Goal: Find specific page/section: Find specific page/section

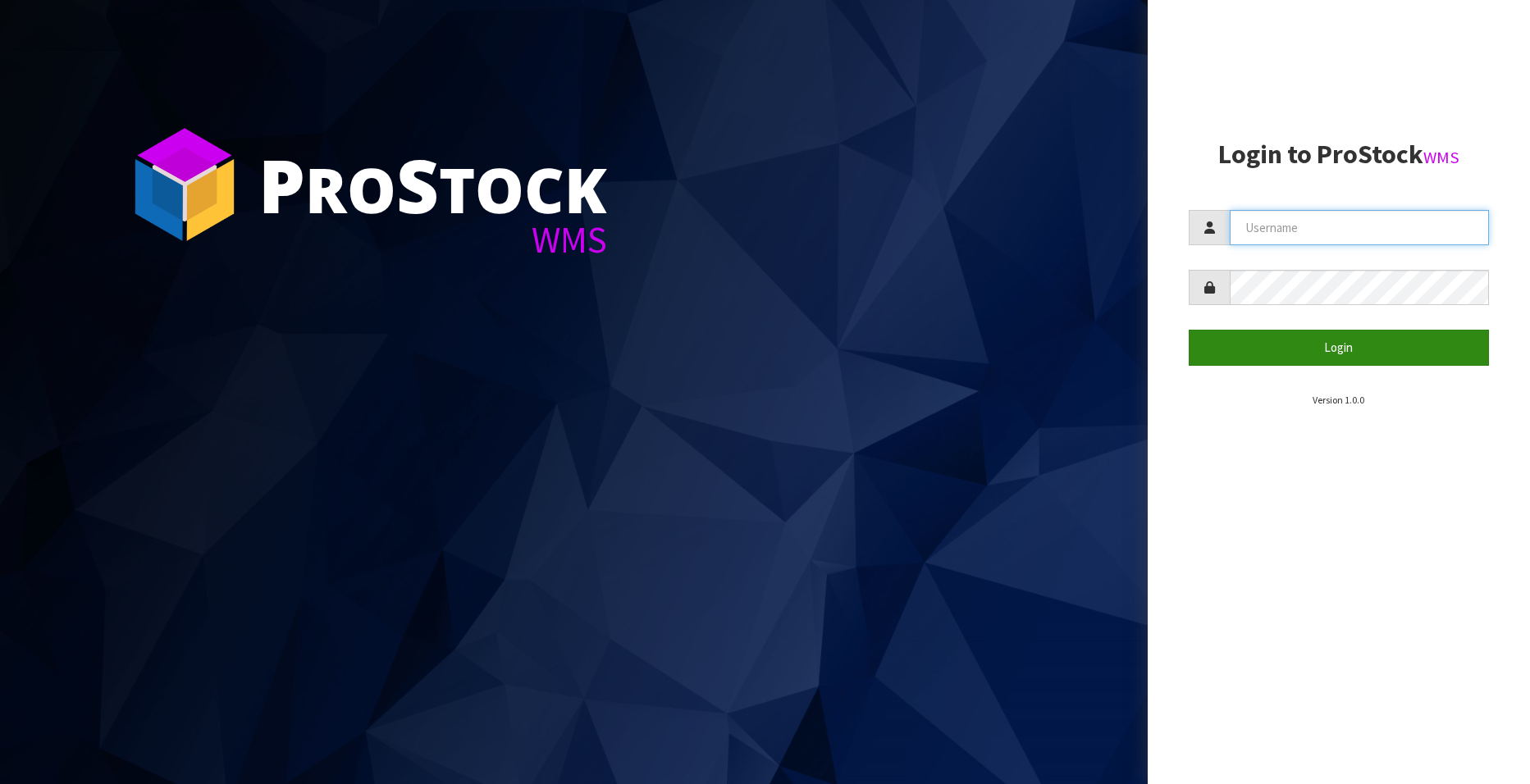
type input "[EMAIL_ADDRESS][DOMAIN_NAME]"
click at [1307, 347] on button "Login" at bounding box center [1338, 347] width 300 height 36
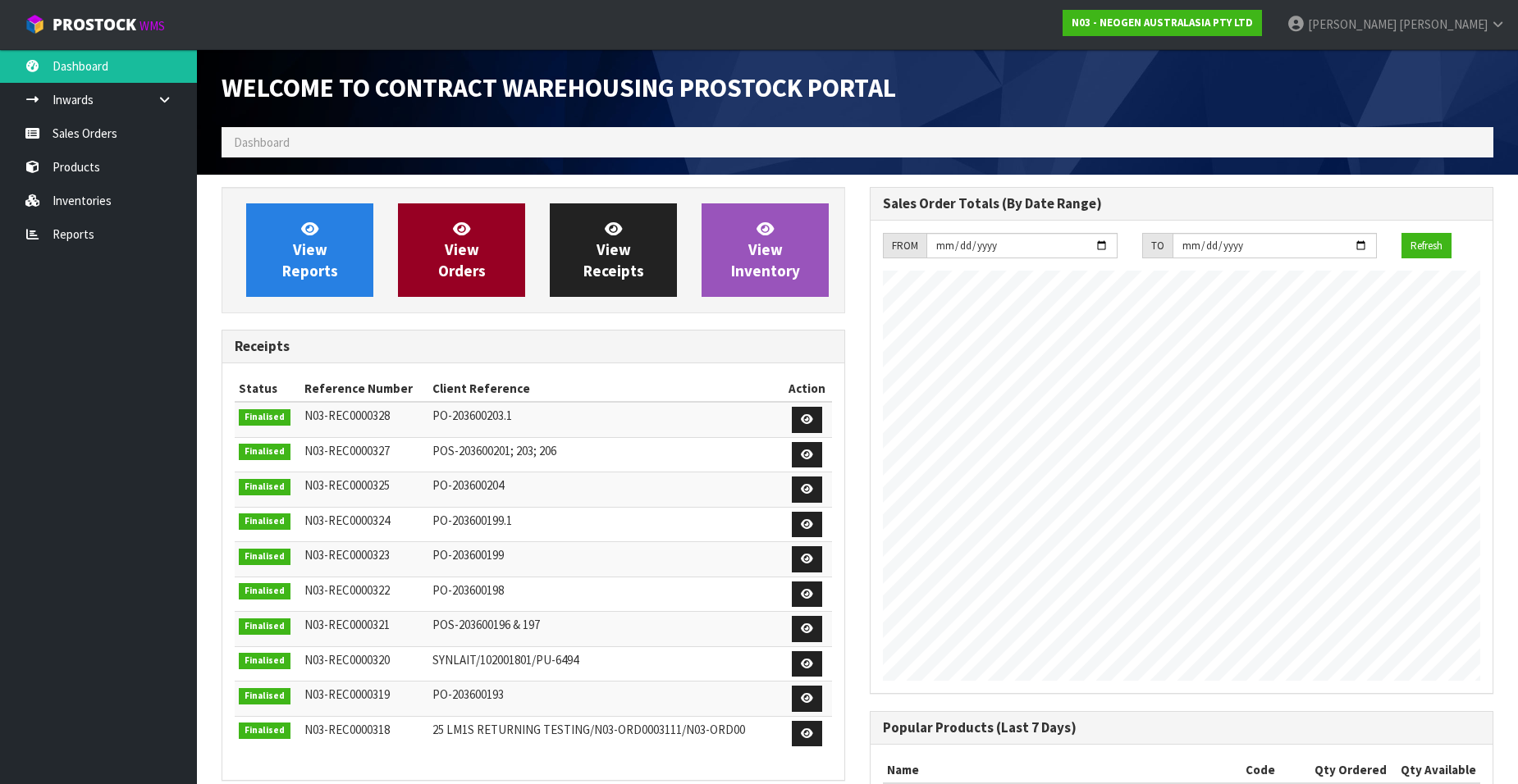
scroll to position [910, 648]
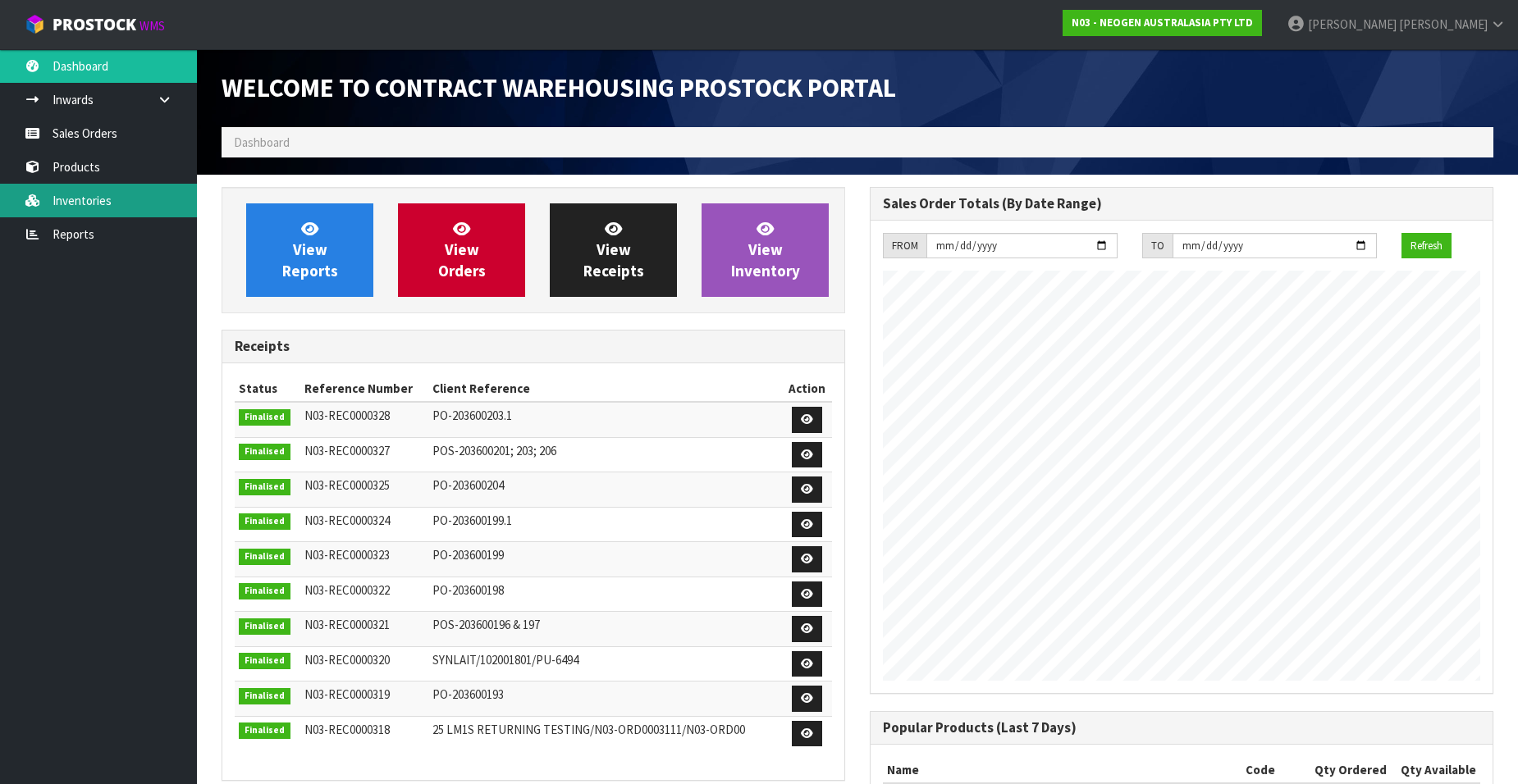
click at [88, 200] on link "Inventories" at bounding box center [98, 200] width 196 height 34
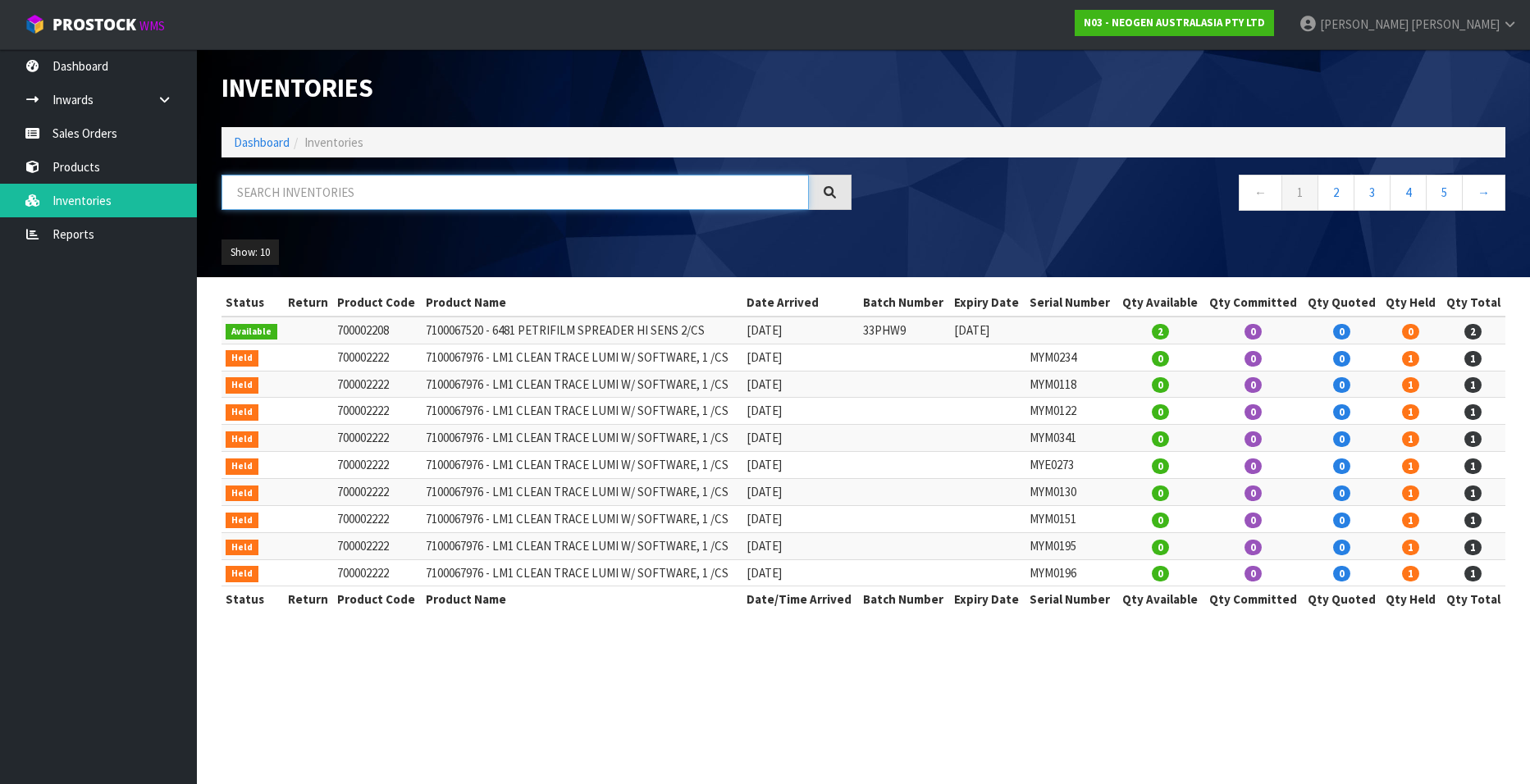
click at [326, 198] on input "text" at bounding box center [516, 192] width 588 height 36
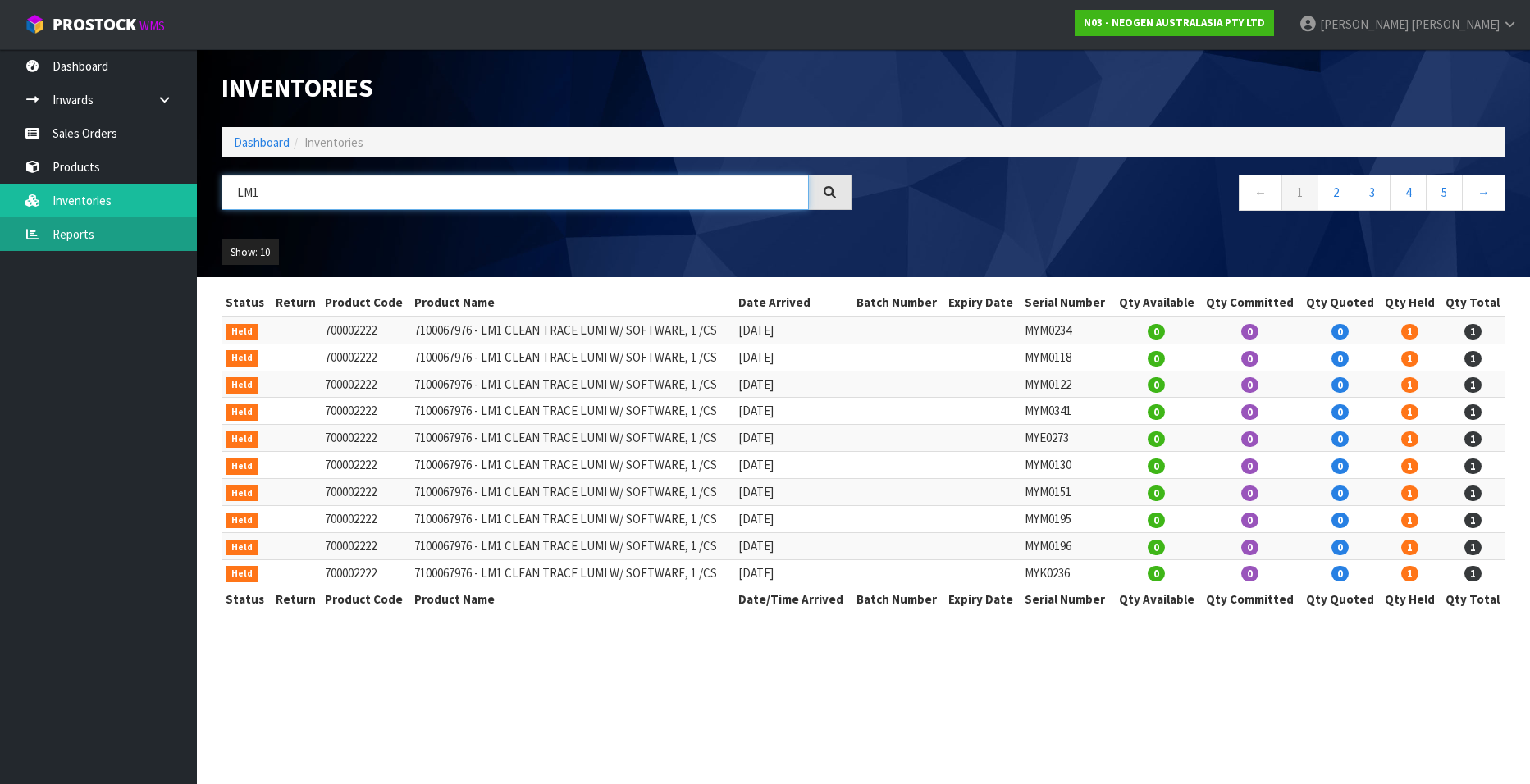
type input "LM1"
click at [77, 233] on link "Reports" at bounding box center [98, 234] width 196 height 34
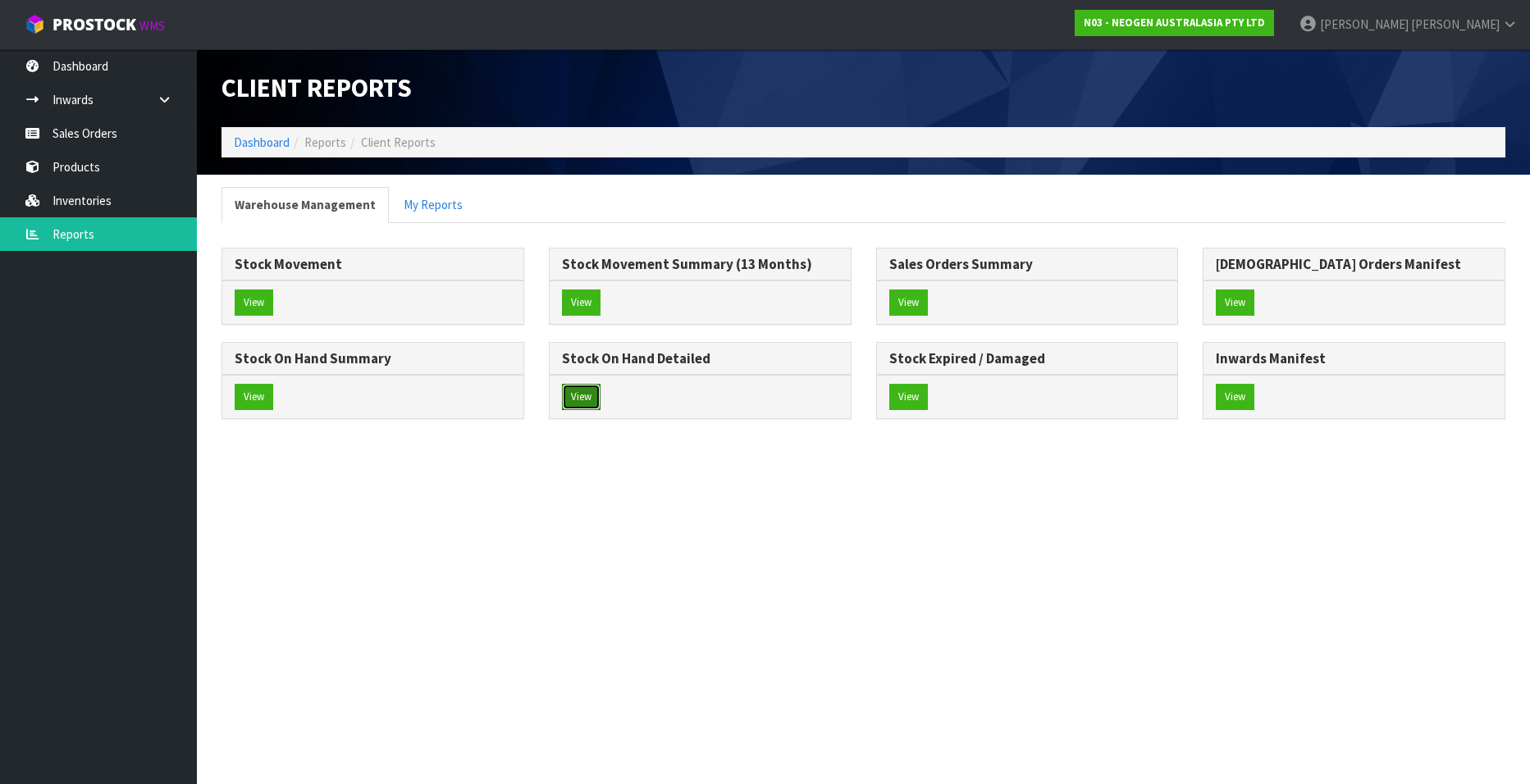
click at [580, 395] on button "View" at bounding box center [581, 397] width 38 height 26
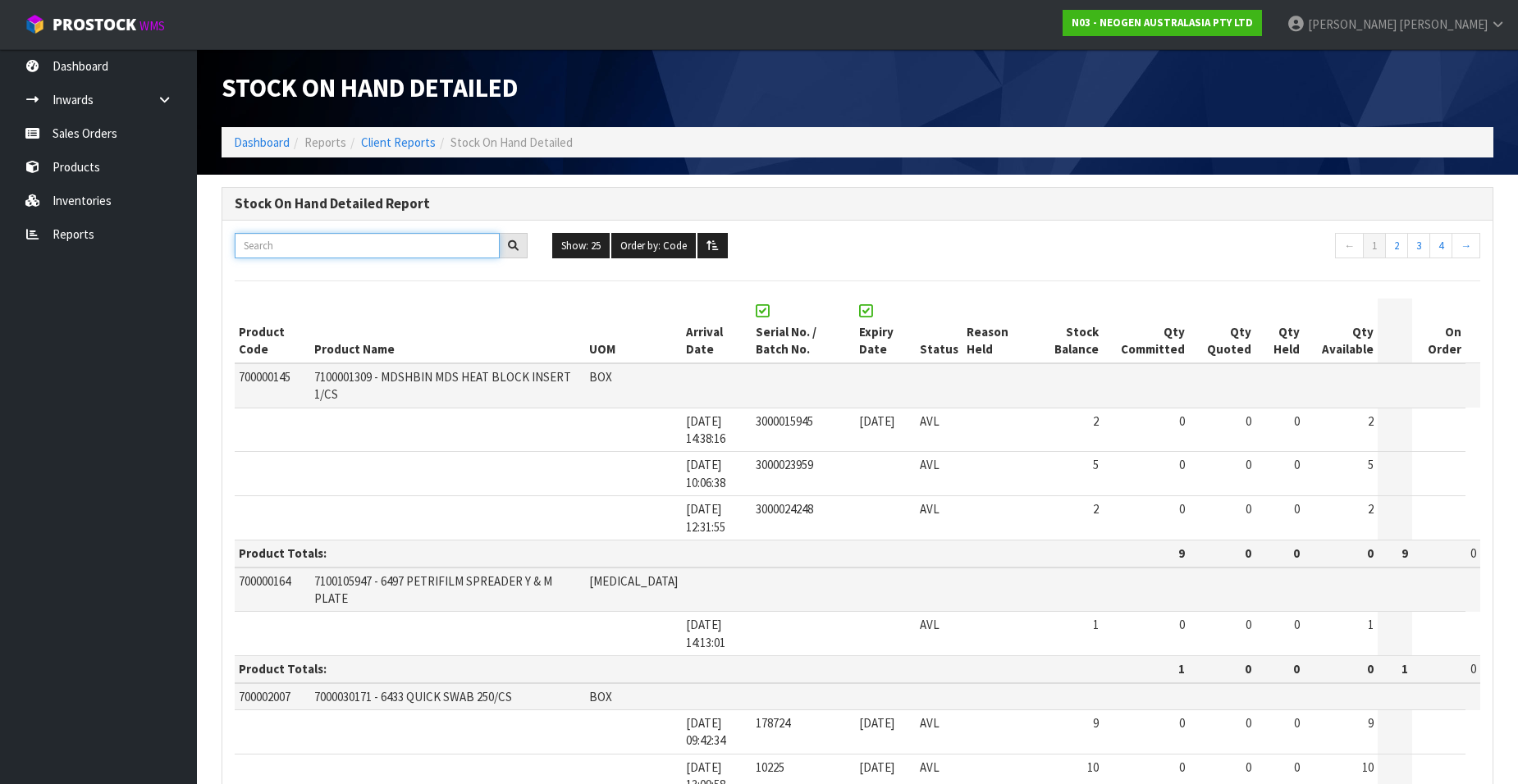
click at [348, 243] on input "text" at bounding box center [367, 245] width 265 height 25
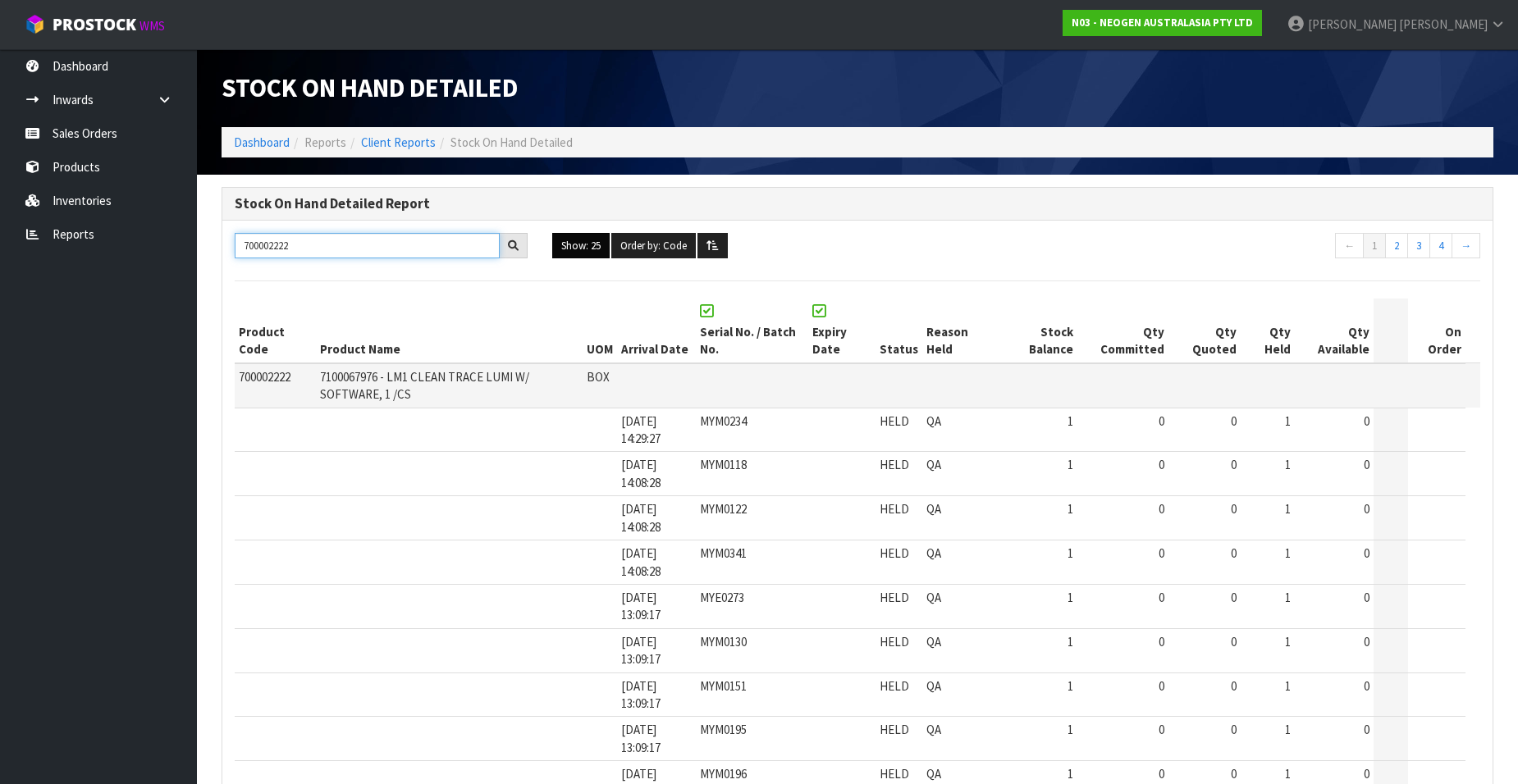
type input "700002222"
click at [589, 245] on button "Show: 25" at bounding box center [581, 246] width 57 height 26
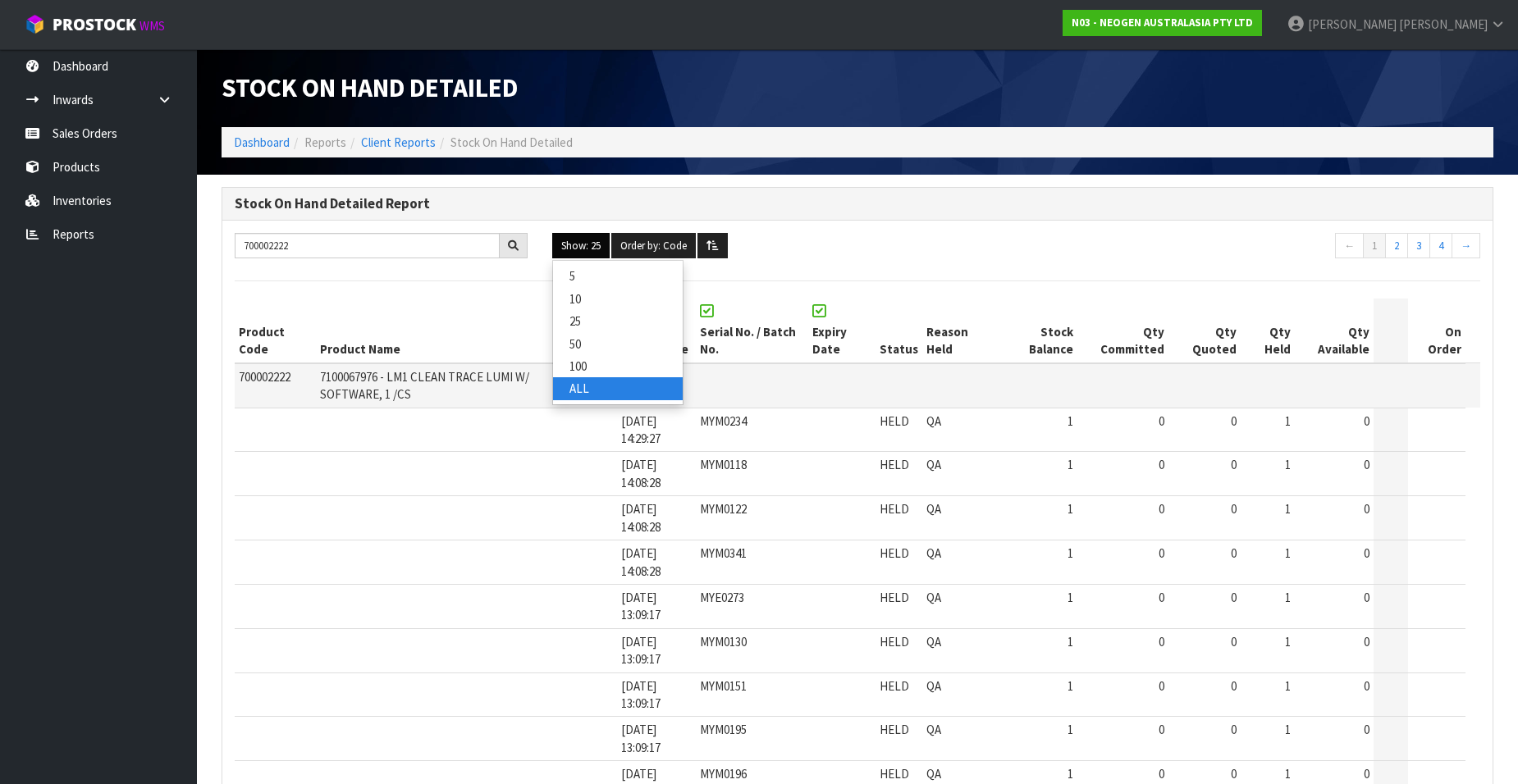
click at [589, 394] on link "ALL" at bounding box center [617, 388] width 130 height 22
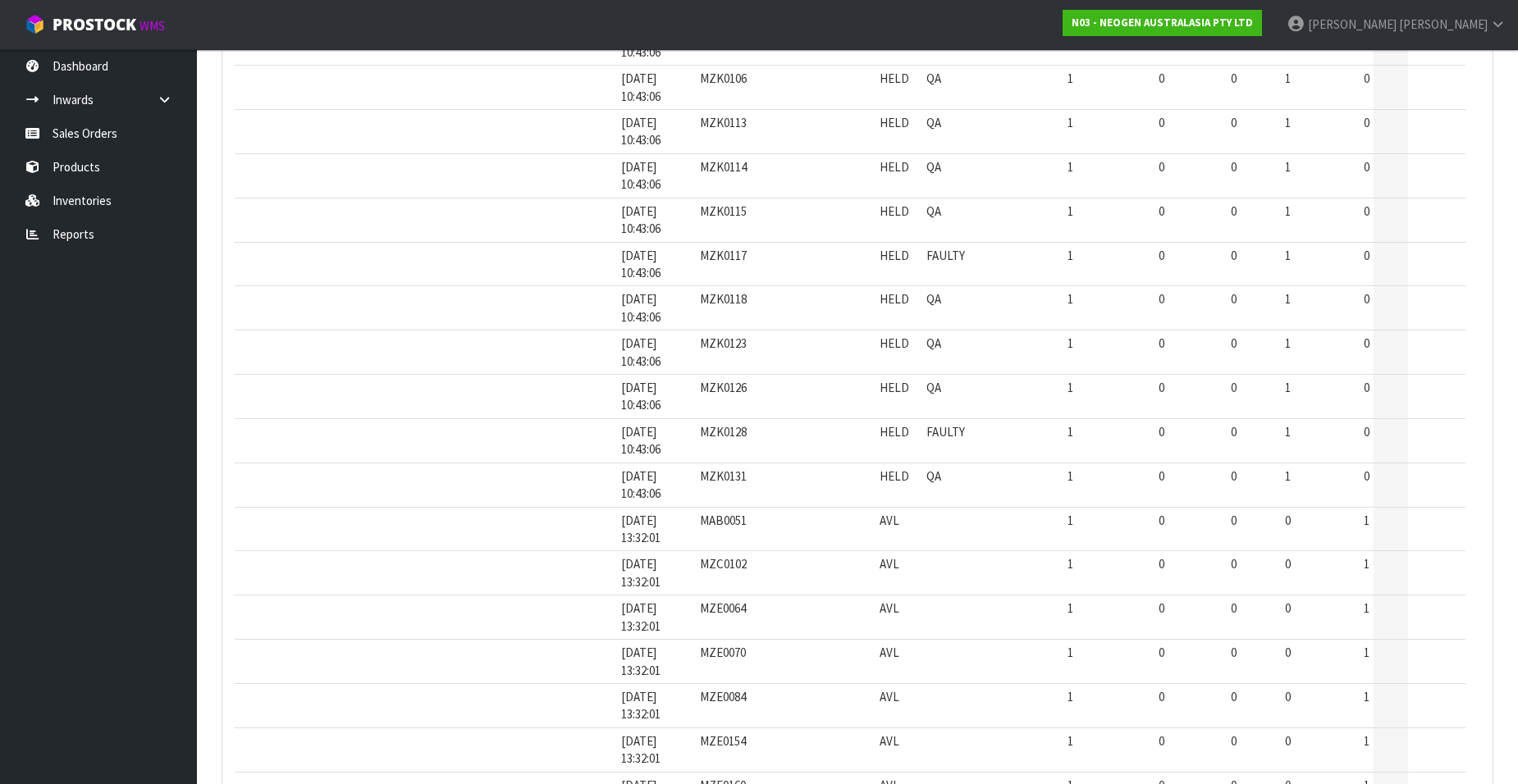
scroll to position [3504, 0]
